Goal: Task Accomplishment & Management: Complete application form

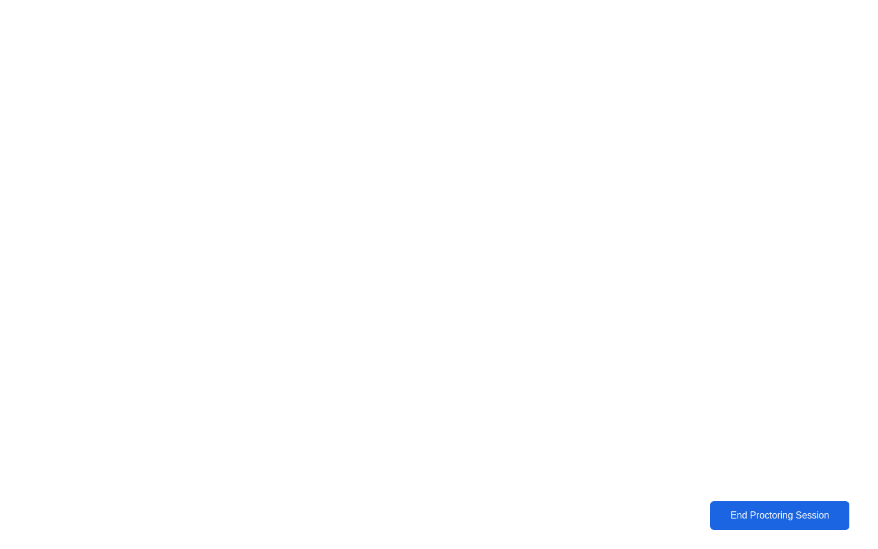
click at [771, 514] on div "End Proctoring Session" at bounding box center [780, 515] width 132 height 11
